Goal: Use online tool/utility: Utilize a website feature to perform a specific function

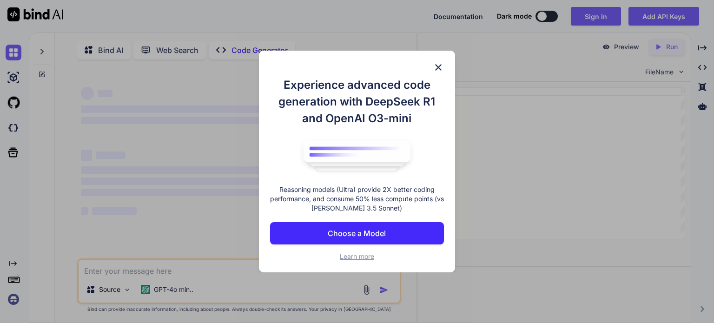
click at [435, 66] on img at bounding box center [438, 67] width 11 height 11
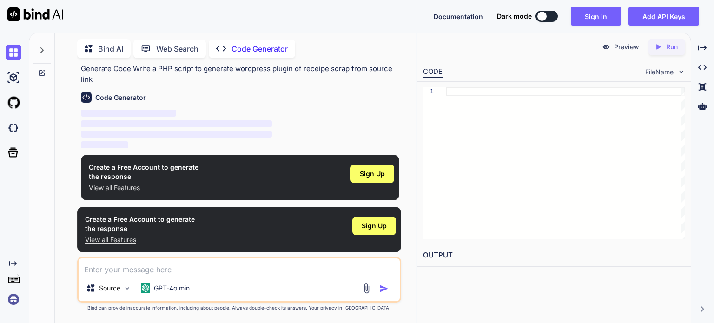
scroll to position [26, 0]
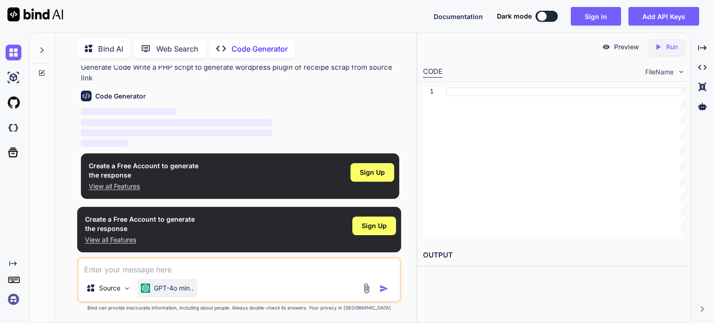
click at [164, 288] on p "GPT-4o min.." at bounding box center [173, 287] width 39 height 9
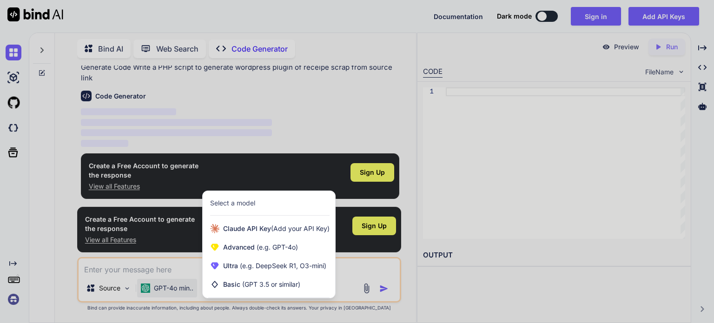
click at [182, 267] on div at bounding box center [357, 161] width 714 height 323
type textarea "x"
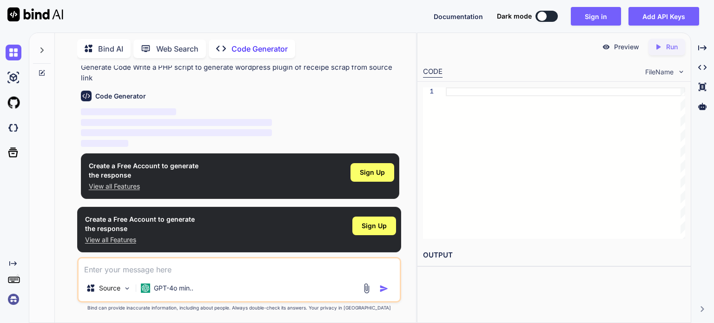
click at [182, 267] on textarea at bounding box center [239, 266] width 321 height 17
paste textarea "[URL][DOMAIN_NAME]"
type textarea "[URL][DOMAIN_NAME]"
type textarea "x"
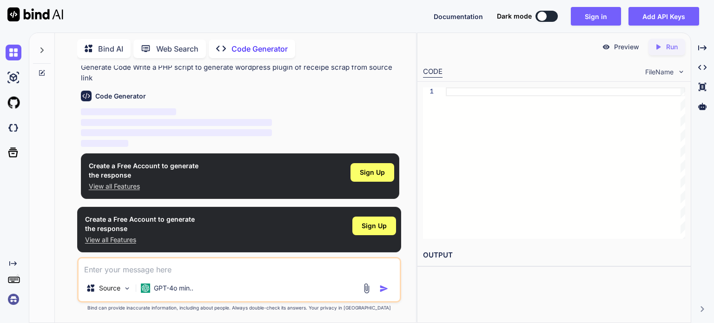
click at [217, 275] on textarea at bounding box center [239, 266] width 321 height 17
click at [377, 170] on span "Sign Up" at bounding box center [372, 172] width 25 height 9
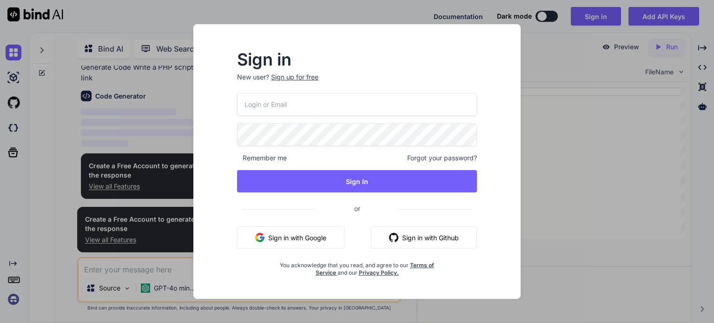
click at [319, 232] on button "Sign in with Google" at bounding box center [290, 237] width 107 height 22
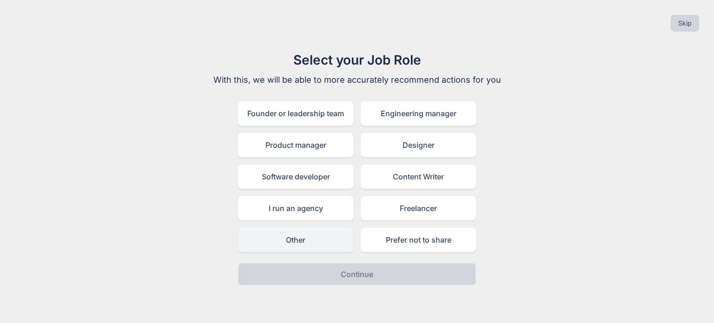
click at [311, 237] on div "Other" at bounding box center [295, 240] width 115 height 24
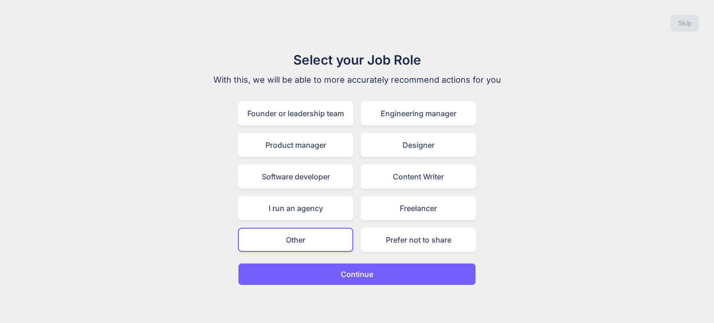
click at [341, 276] on p "Continue" at bounding box center [357, 274] width 33 height 11
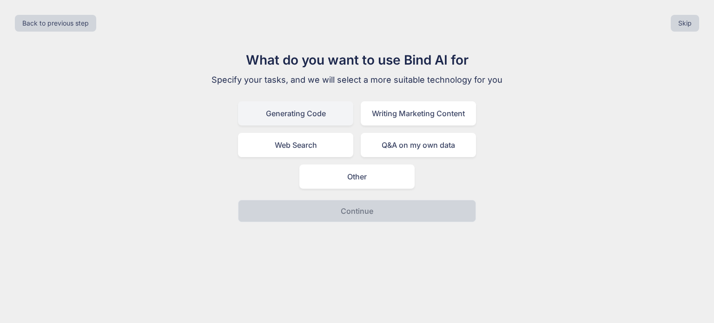
click at [321, 116] on div "Generating Code" at bounding box center [295, 113] width 115 height 24
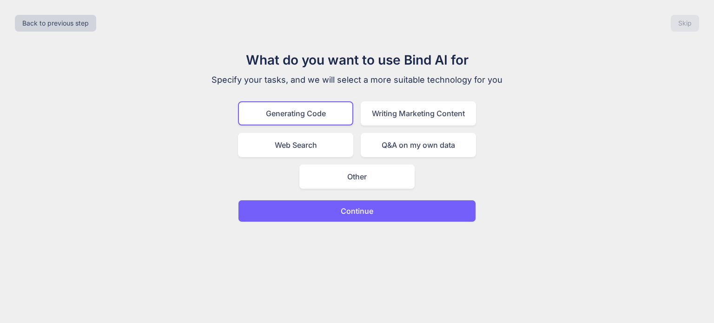
click at [360, 212] on p "Continue" at bounding box center [357, 210] width 33 height 11
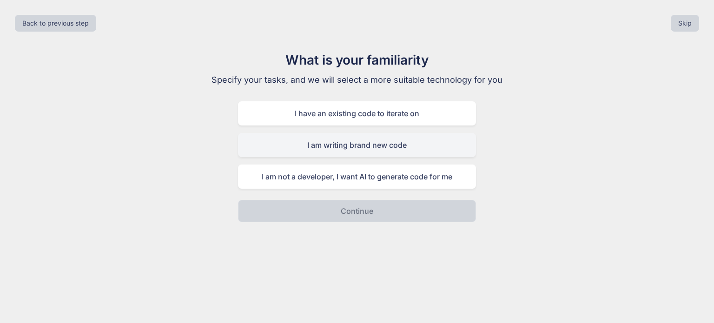
click at [346, 151] on div "I am writing brand new code" at bounding box center [357, 145] width 238 height 24
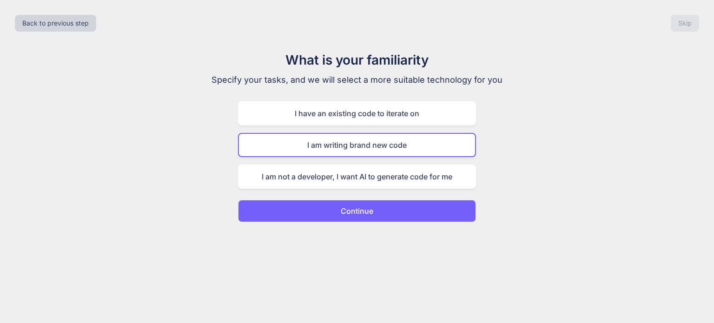
click at [349, 223] on div "Back to previous step Skip What is your familiarity Specify your tasks, and we …" at bounding box center [357, 161] width 714 height 323
click at [349, 213] on p "Continue" at bounding box center [357, 210] width 33 height 11
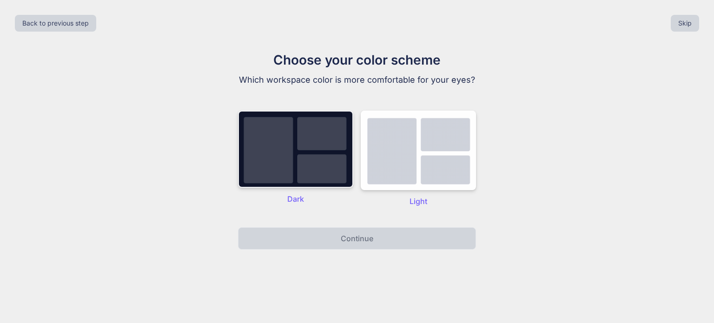
click at [321, 160] on img at bounding box center [295, 149] width 115 height 77
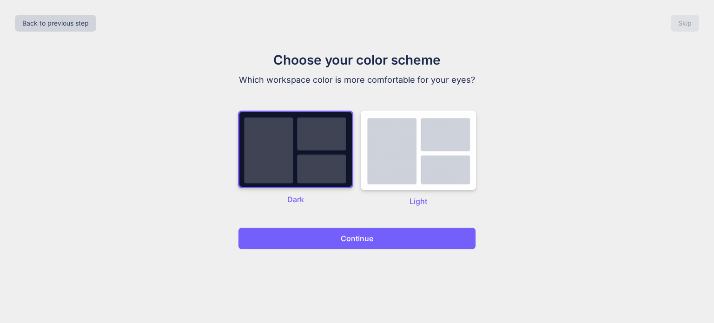
click at [331, 236] on button "Continue" at bounding box center [357, 238] width 238 height 22
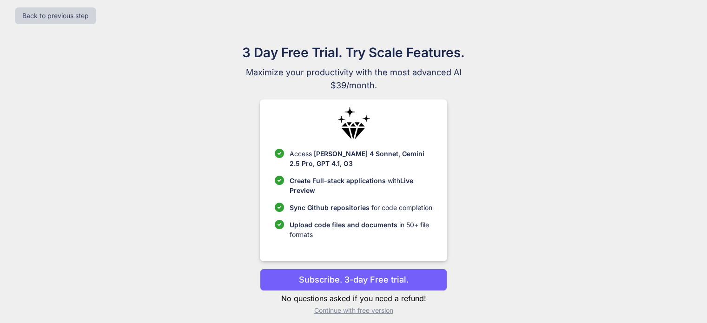
scroll to position [14, 0]
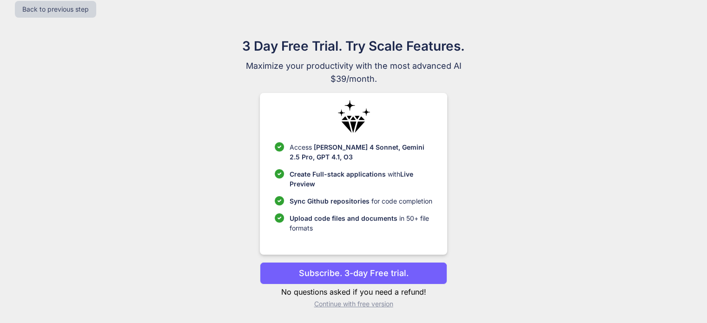
click at [362, 304] on p "Continue with free version" at bounding box center [353, 303] width 187 height 9
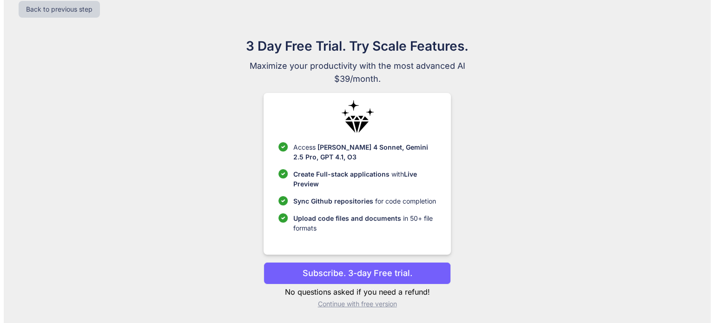
scroll to position [0, 0]
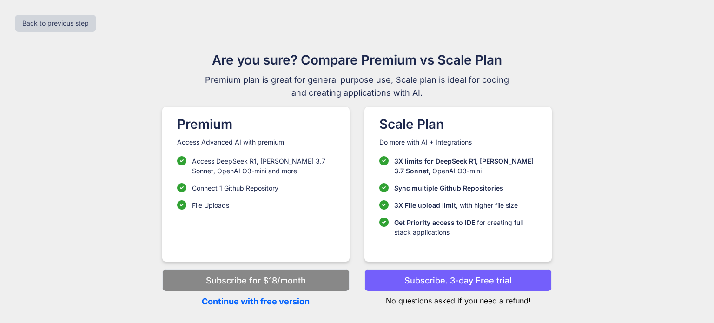
click at [273, 303] on p "Continue with free version" at bounding box center [255, 301] width 187 height 13
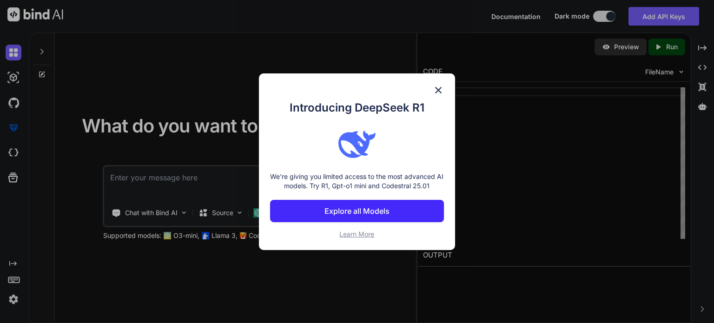
click at [436, 89] on img at bounding box center [438, 90] width 11 height 11
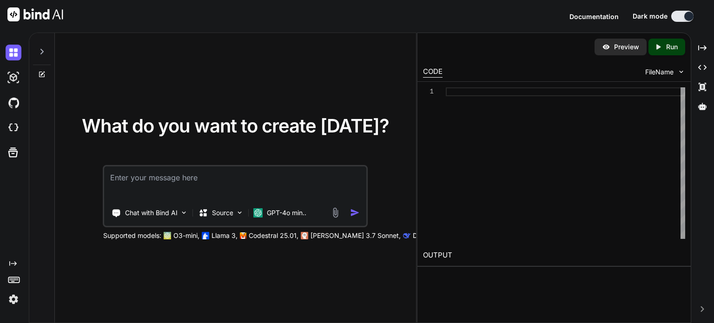
click at [210, 180] on textarea at bounding box center [236, 183] width 262 height 34
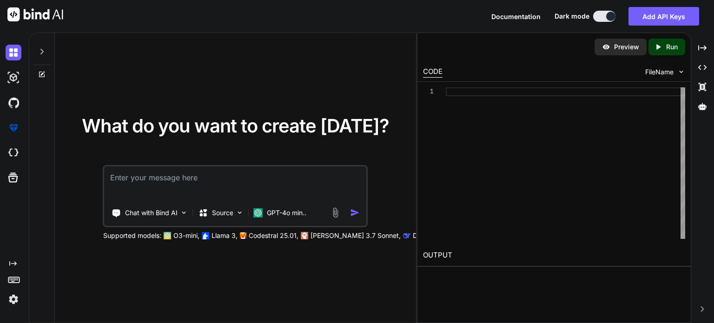
paste textarea "generate wordpress plugin of receipe scrap from source link"
type textarea "generate wordpress plugin of receipe scrap from source link"
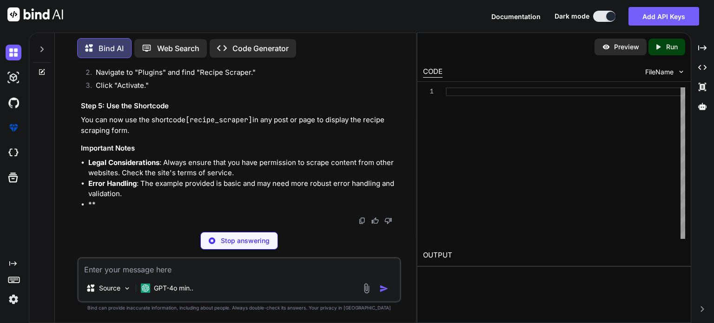
scroll to position [901, 0]
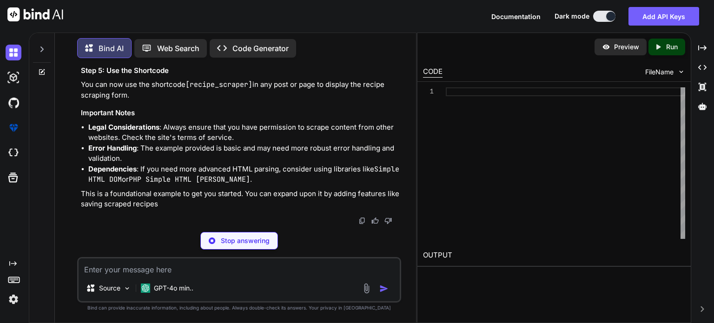
drag, startPoint x: 125, startPoint y: 133, endPoint x: 143, endPoint y: 133, distance: 18.1
click at [143, 32] on li "Go to the WordPress admin dashboard." at bounding box center [243, 25] width 311 height 13
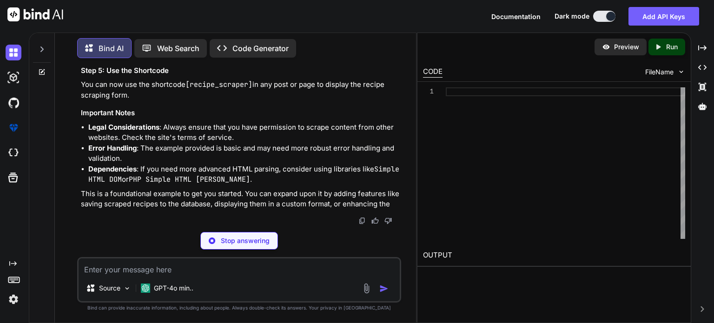
scroll to position [948, 0]
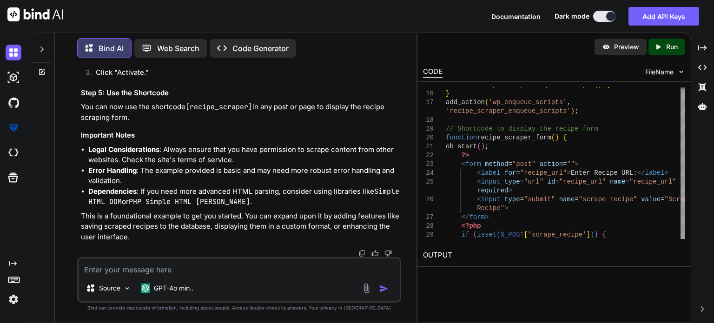
drag, startPoint x: 687, startPoint y: 137, endPoint x: 687, endPoint y: 158, distance: 20.9
click at [687, 158] on div "15 16 17 18 19 20 21 22 23 24 25 26 27 28 29 // Enqueue any necessary scripts o…" at bounding box center [553, 163] width 273 height 163
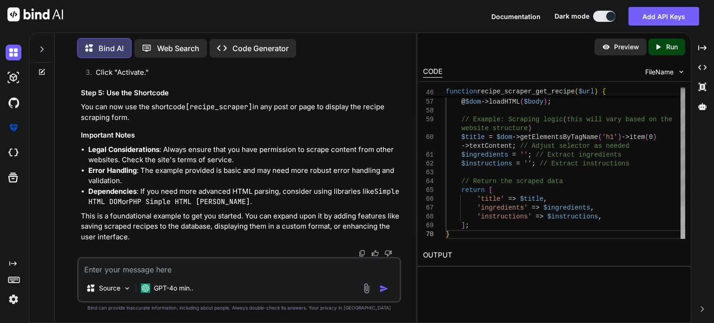
click at [681, 239] on div at bounding box center [682, 223] width 5 height 32
click at [662, 45] on icon "Created with Pixso." at bounding box center [660, 47] width 12 height 8
click at [610, 50] on div "Preview" at bounding box center [620, 47] width 52 height 17
click at [245, 277] on div "Source GPT-4o min.." at bounding box center [239, 280] width 324 height 46
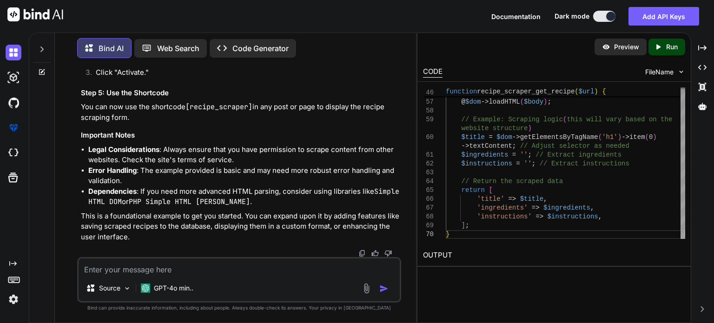
click at [251, 272] on textarea at bounding box center [239, 266] width 321 height 17
type textarea "give me source to scrape reciepe deatails"
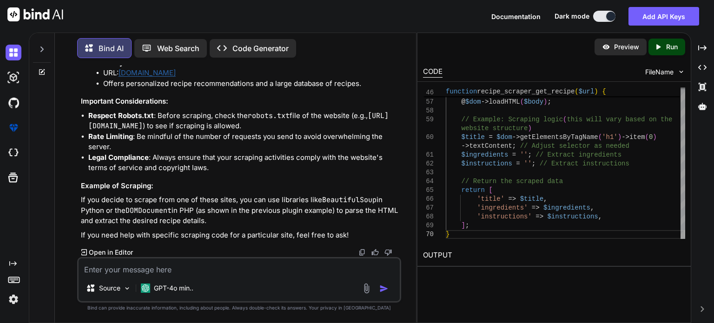
scroll to position [1431, 0]
click at [221, 271] on textarea at bounding box center [239, 266] width 321 height 17
click at [182, 263] on textarea at bounding box center [239, 266] width 321 height 17
type textarea "now generate complete plugin"
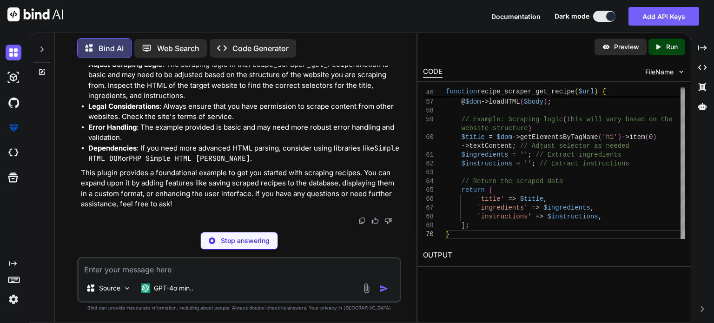
scroll to position [2728, 0]
